Goal: Task Accomplishment & Management: Manage account settings

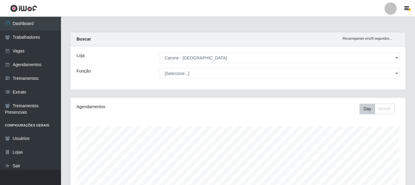
select select "524"
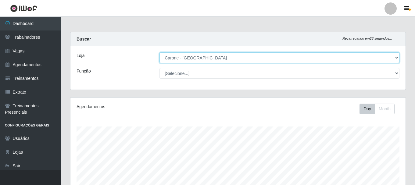
click at [183, 59] on select "[Selecione...] [GEOGRAPHIC_DATA] - [GEOGRAPHIC_DATA]" at bounding box center [280, 57] width 240 height 11
click at [160, 52] on select "[Selecione...] [GEOGRAPHIC_DATA] - [GEOGRAPHIC_DATA]" at bounding box center [280, 57] width 240 height 11
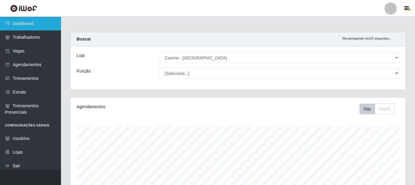
click at [30, 27] on link "Dashboard" at bounding box center [30, 24] width 61 height 14
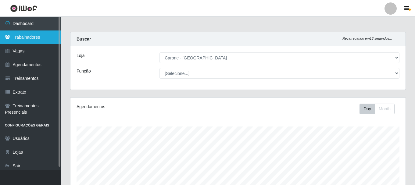
click at [42, 37] on link "Trabalhadores" at bounding box center [30, 38] width 61 height 14
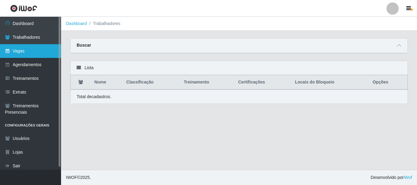
click at [26, 48] on link "Vagas" at bounding box center [30, 51] width 61 height 14
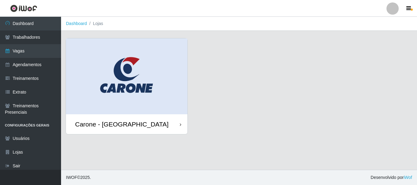
click at [100, 121] on div "Carone - [GEOGRAPHIC_DATA]" at bounding box center [121, 125] width 93 height 8
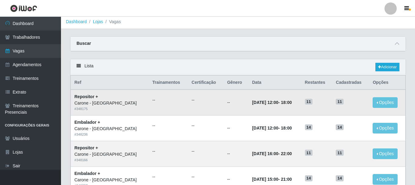
scroll to position [31, 0]
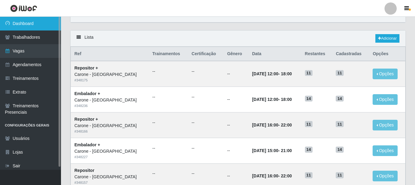
click at [25, 24] on link "Dashboard" at bounding box center [30, 24] width 61 height 14
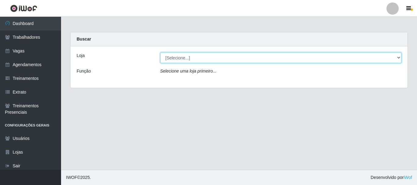
click at [193, 55] on select "[Selecione...] [GEOGRAPHIC_DATA] - [GEOGRAPHIC_DATA]" at bounding box center [280, 57] width 241 height 11
select select "524"
click at [160, 52] on select "[Selecione...] [GEOGRAPHIC_DATA] - [GEOGRAPHIC_DATA]" at bounding box center [280, 57] width 241 height 11
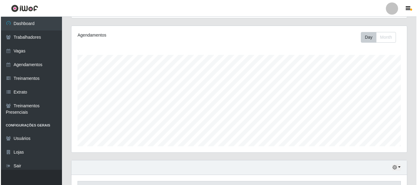
scroll to position [139, 0]
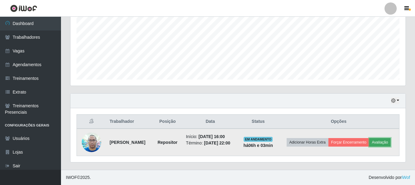
click at [381, 142] on button "Avaliação" at bounding box center [381, 142] width 22 height 9
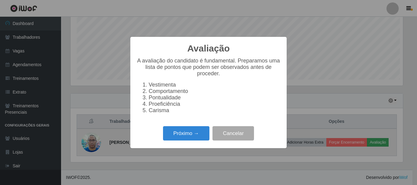
scroll to position [127, 332]
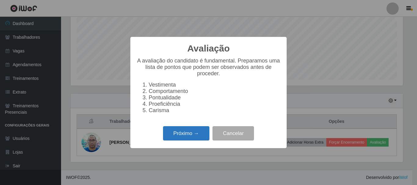
click at [187, 135] on button "Próximo →" at bounding box center [186, 133] width 46 height 14
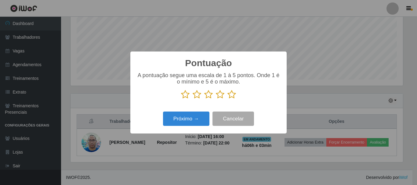
click at [233, 97] on icon at bounding box center [231, 94] width 9 height 9
click at [227, 99] on input "radio" at bounding box center [227, 99] width 0 height 0
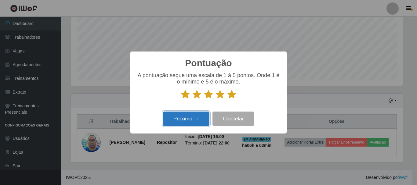
click at [195, 118] on button "Próximo →" at bounding box center [186, 119] width 46 height 14
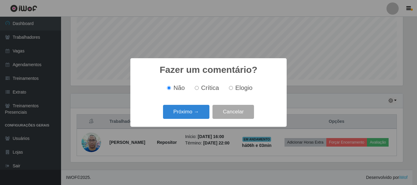
click at [233, 88] on label "Elogio" at bounding box center [239, 88] width 26 height 7
click at [233, 88] on input "Elogio" at bounding box center [231, 88] width 4 height 4
radio input "true"
click at [191, 108] on button "Próximo →" at bounding box center [186, 112] width 46 height 14
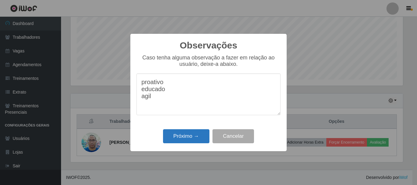
type textarea "proativo educado agil"
click at [182, 141] on button "Próximo →" at bounding box center [186, 136] width 46 height 14
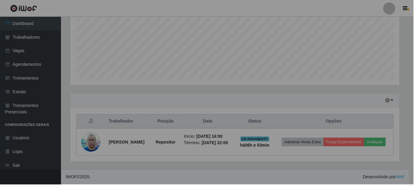
scroll to position [127, 335]
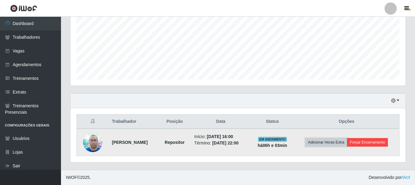
click at [345, 144] on button "Adicionar Horas Extra" at bounding box center [327, 142] width 42 height 9
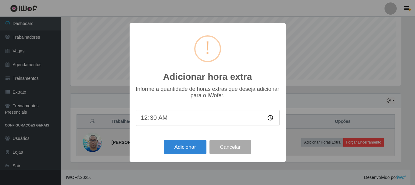
scroll to position [127, 332]
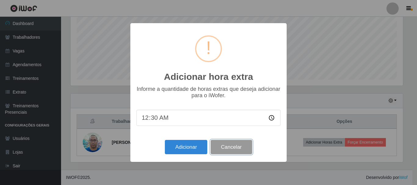
click at [239, 146] on button "Cancelar" at bounding box center [232, 147] width 42 height 14
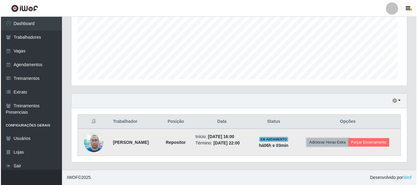
scroll to position [127, 335]
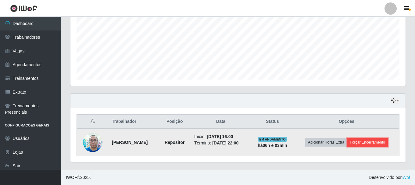
click at [368, 142] on button "Forçar Encerramento" at bounding box center [367, 142] width 41 height 9
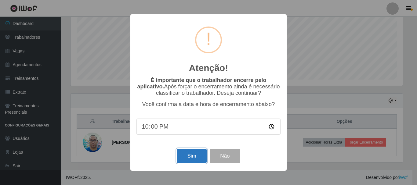
click at [197, 156] on button "Sim" at bounding box center [192, 156] width 30 height 14
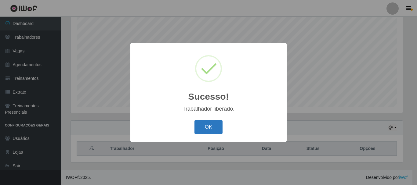
click at [208, 128] on button "OK" at bounding box center [208, 127] width 28 height 14
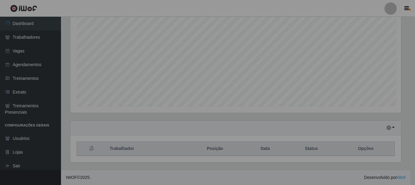
scroll to position [127, 335]
